Goal: Navigation & Orientation: Find specific page/section

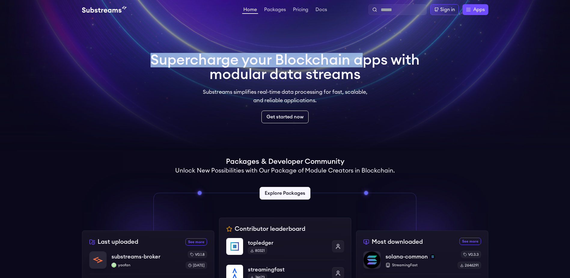
drag, startPoint x: 250, startPoint y: 64, endPoint x: 437, endPoint y: 70, distance: 187.3
click at [375, 66] on div "Supercharge your Blockchain apps with modular data streams Substreams simplifie…" at bounding box center [285, 88] width 279 height 80
click at [441, 70] on video at bounding box center [285, 75] width 570 height 150
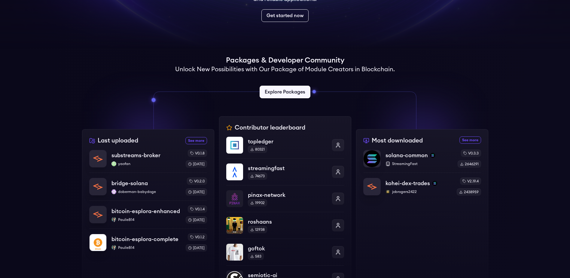
scroll to position [108, 0]
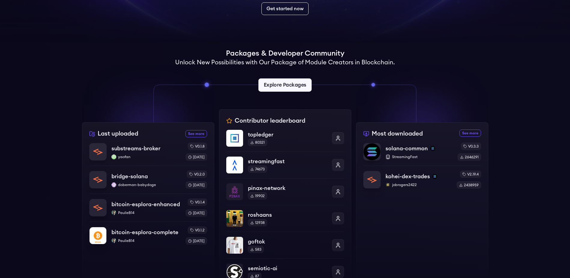
click at [304, 82] on link "Explore Packages" at bounding box center [284, 84] width 53 height 13
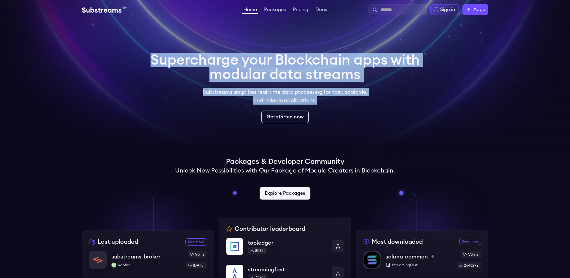
drag, startPoint x: 172, startPoint y: 69, endPoint x: 352, endPoint y: 102, distance: 182.2
click at [366, 105] on div "Supercharge your Blockchain apps with modular data streams Substreams simplifie…" at bounding box center [285, 88] width 279 height 80
click at [308, 100] on p "Substreams simplifies real-time data processing for fast, scalable, and reliabl…" at bounding box center [285, 96] width 173 height 17
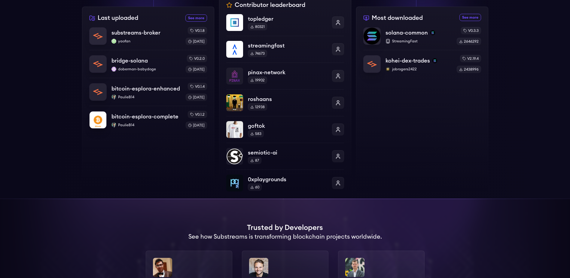
scroll to position [72, 0]
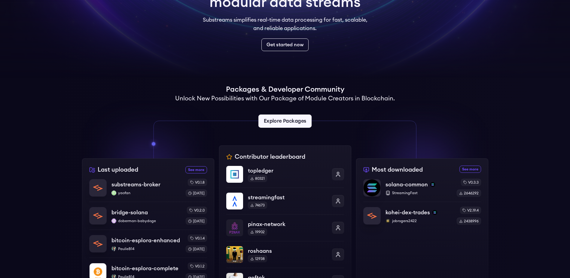
click at [286, 119] on link "Explore Packages" at bounding box center [284, 120] width 53 height 13
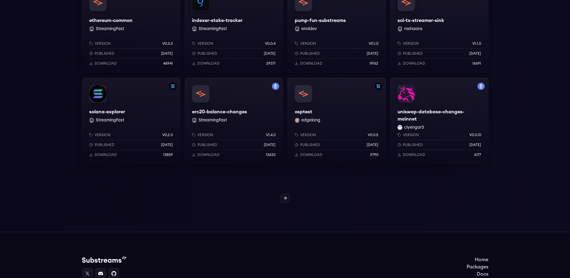
scroll to position [261, 0]
